Goal: Transaction & Acquisition: Purchase product/service

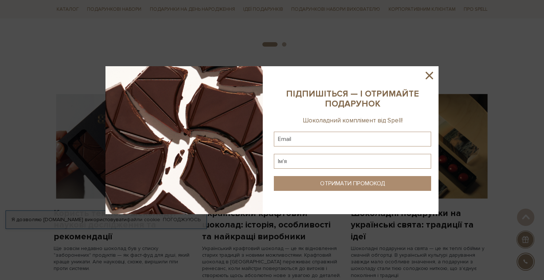
scroll to position [512, 0]
click at [430, 75] on icon at bounding box center [429, 75] width 7 height 7
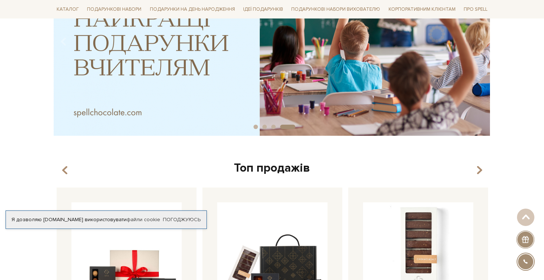
scroll to position [0, 0]
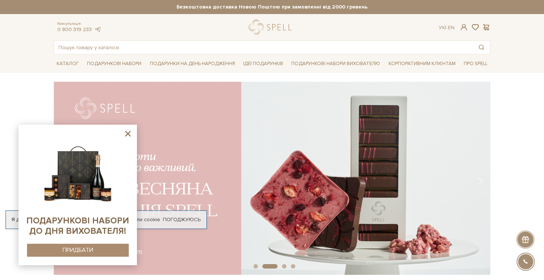
click at [127, 133] on icon at bounding box center [128, 134] width 6 height 6
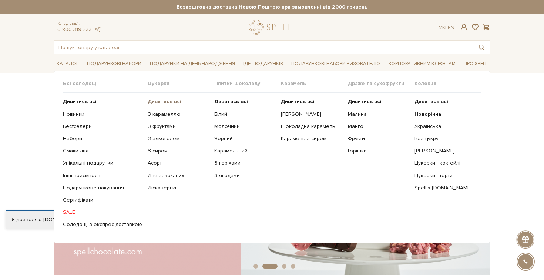
click at [161, 102] on b "Дивитись всі" at bounding box center [165, 102] width 34 height 6
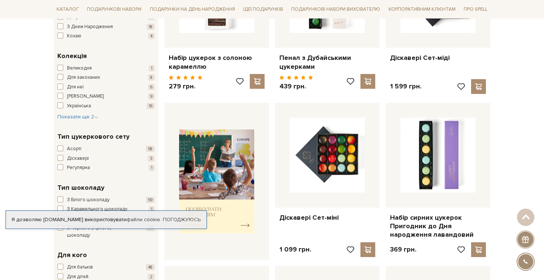
scroll to position [200, 0]
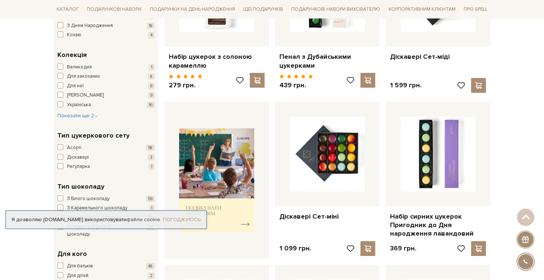
click at [183, 218] on link "Погоджуюсь" at bounding box center [182, 220] width 38 height 7
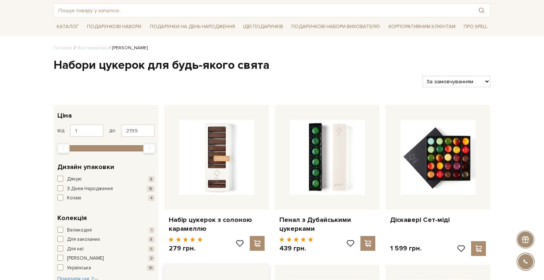
scroll to position [37, 0]
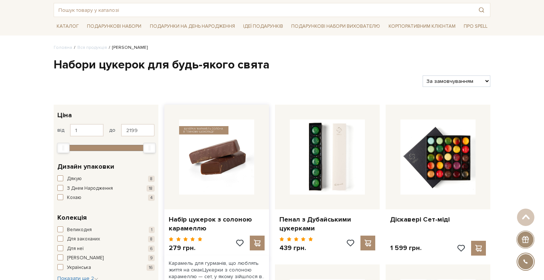
click at [217, 158] on img at bounding box center [216, 157] width 75 height 75
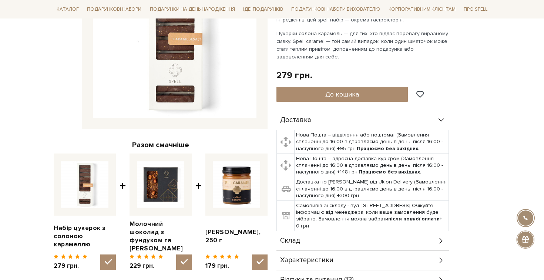
scroll to position [156, 0]
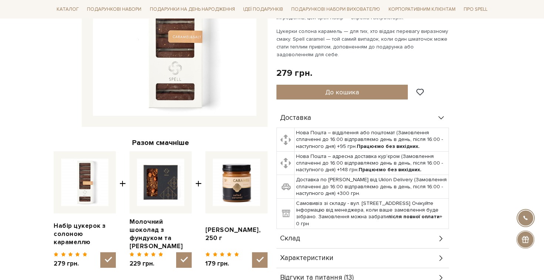
click at [154, 185] on img at bounding box center [160, 182] width 47 height 47
click at [176, 253] on input "checkbox" at bounding box center [184, 261] width 16 height 16
click at [162, 187] on img at bounding box center [160, 182] width 47 height 47
click at [176, 253] on input "checkbox" at bounding box center [184, 261] width 16 height 16
checkbox input "true"
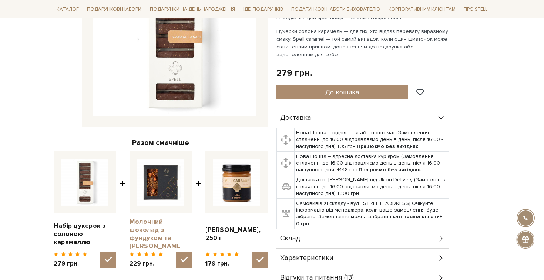
click at [159, 230] on link "Молочний шоколад з фундуком та [PERSON_NAME]" at bounding box center [161, 234] width 62 height 33
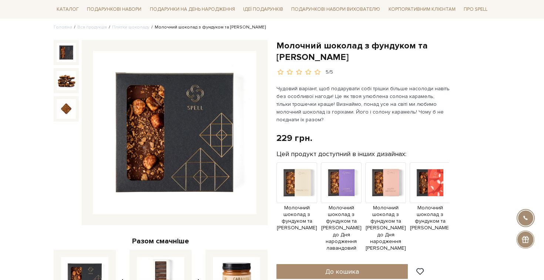
scroll to position [65, 0]
